Goal: Obtain resource: Download file/media

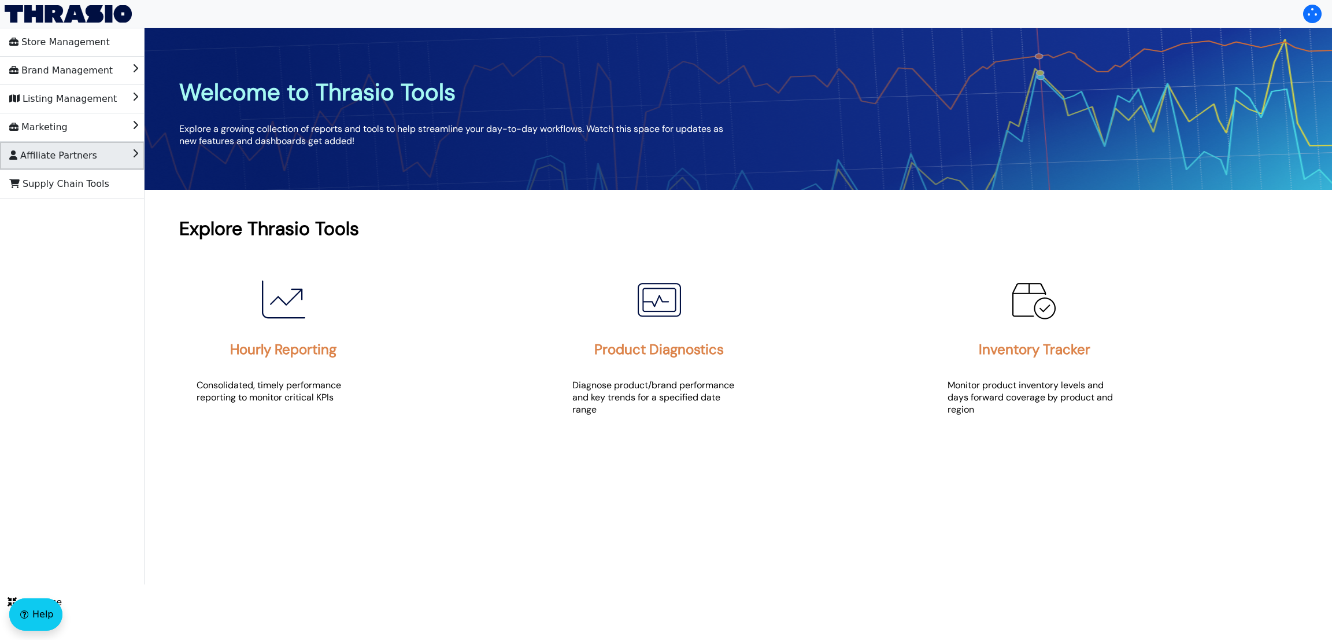
click at [44, 150] on span "Affiliate Partners" at bounding box center [53, 155] width 88 height 19
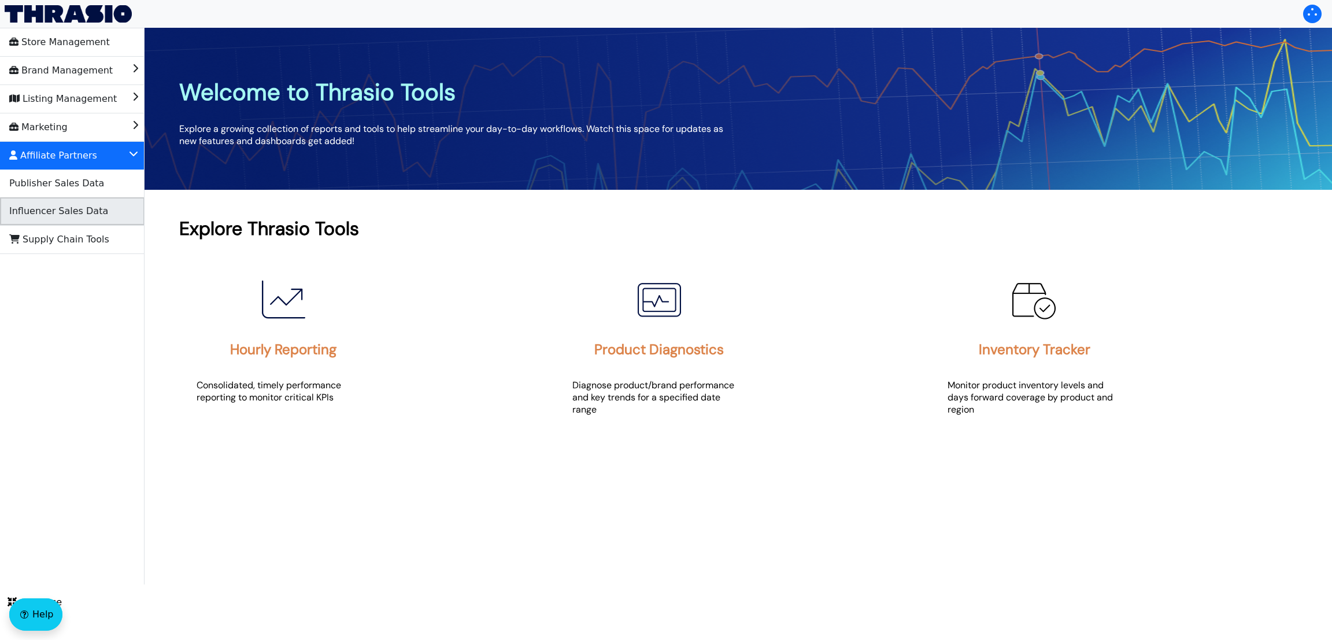
click at [116, 206] on li "Influencer Sales Data" at bounding box center [72, 211] width 145 height 28
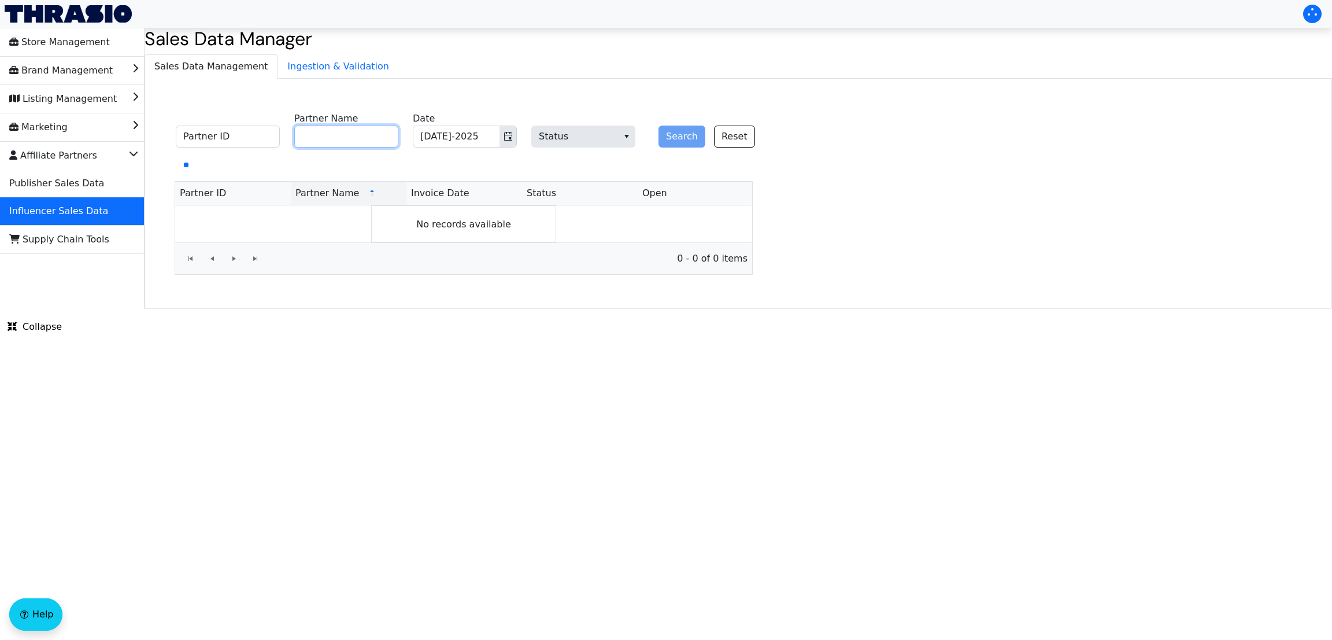
click at [366, 135] on input "Partner Name" at bounding box center [346, 136] width 104 height 22
paste input "[PERSON_NAME]"
type input "[PERSON_NAME]"
click at [669, 133] on button "Search" at bounding box center [682, 136] width 47 height 22
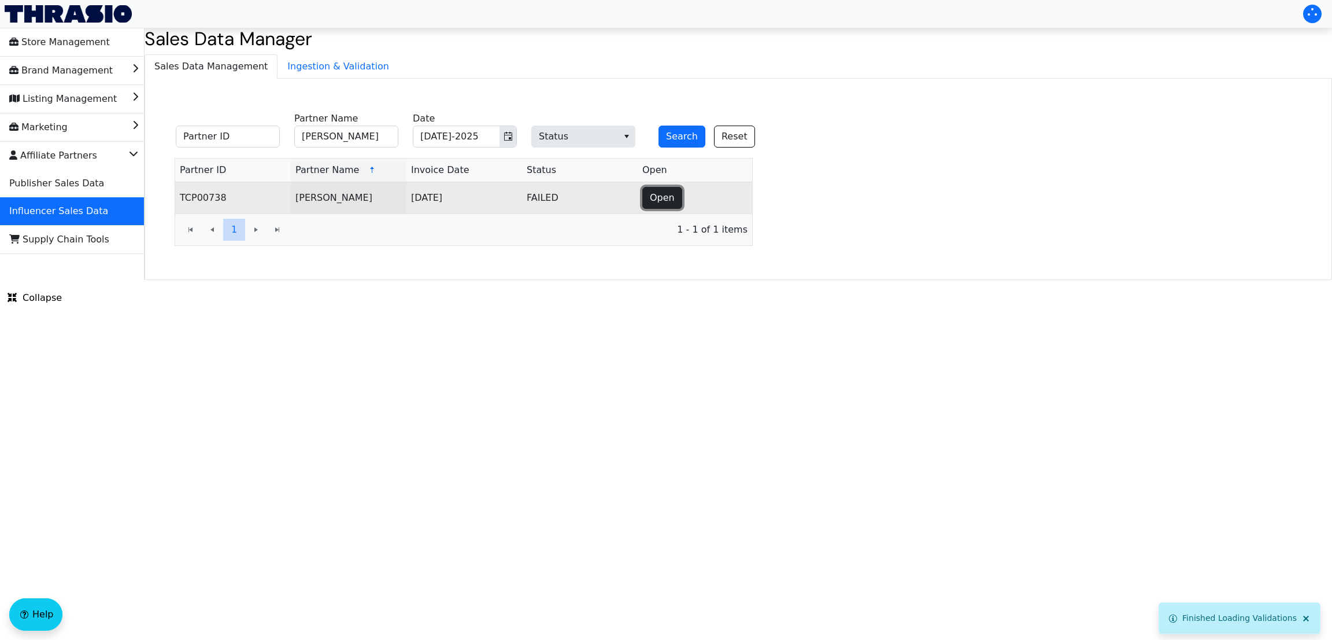
click at [676, 195] on button "Open" at bounding box center [663, 198] width 40 height 22
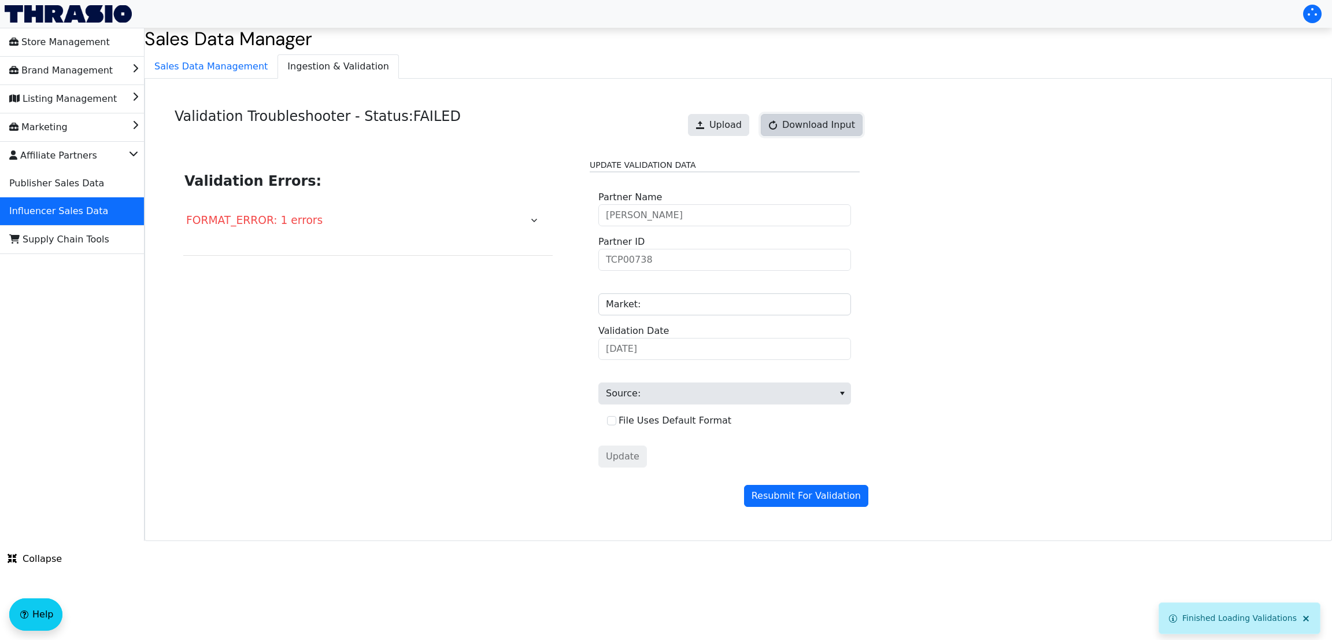
click at [807, 123] on span "Download Input" at bounding box center [818, 125] width 73 height 14
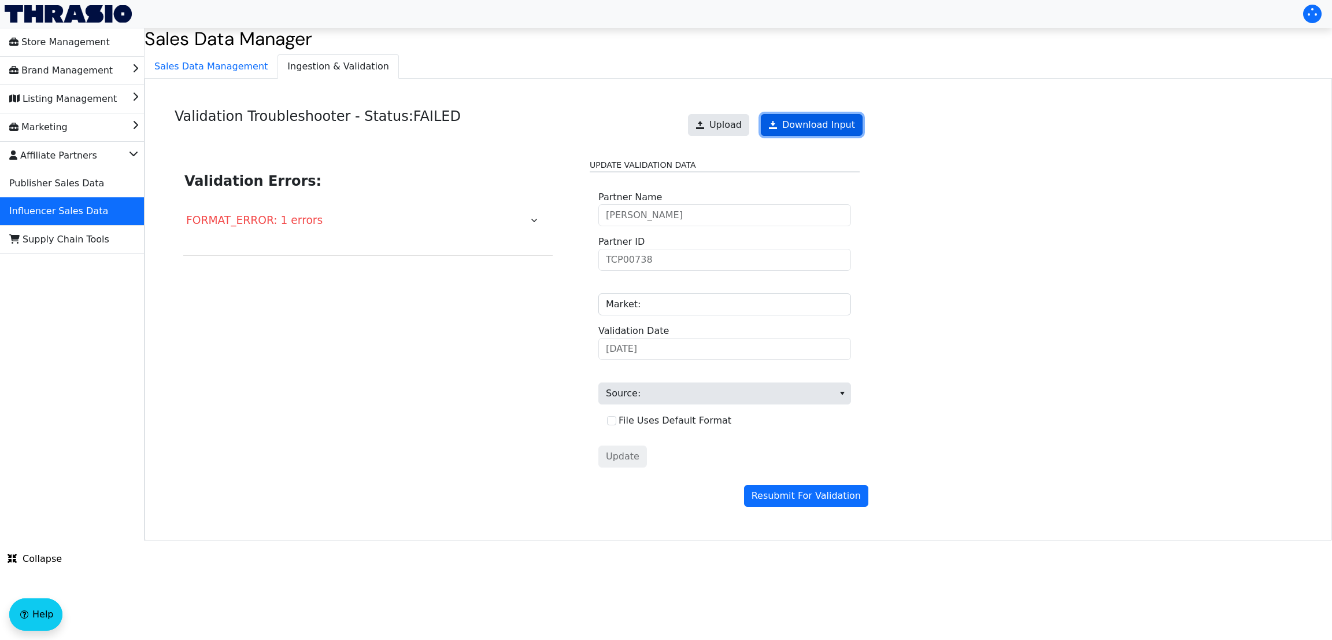
click at [811, 128] on link "Download Input" at bounding box center [812, 125] width 102 height 22
